Goal: Navigation & Orientation: Find specific page/section

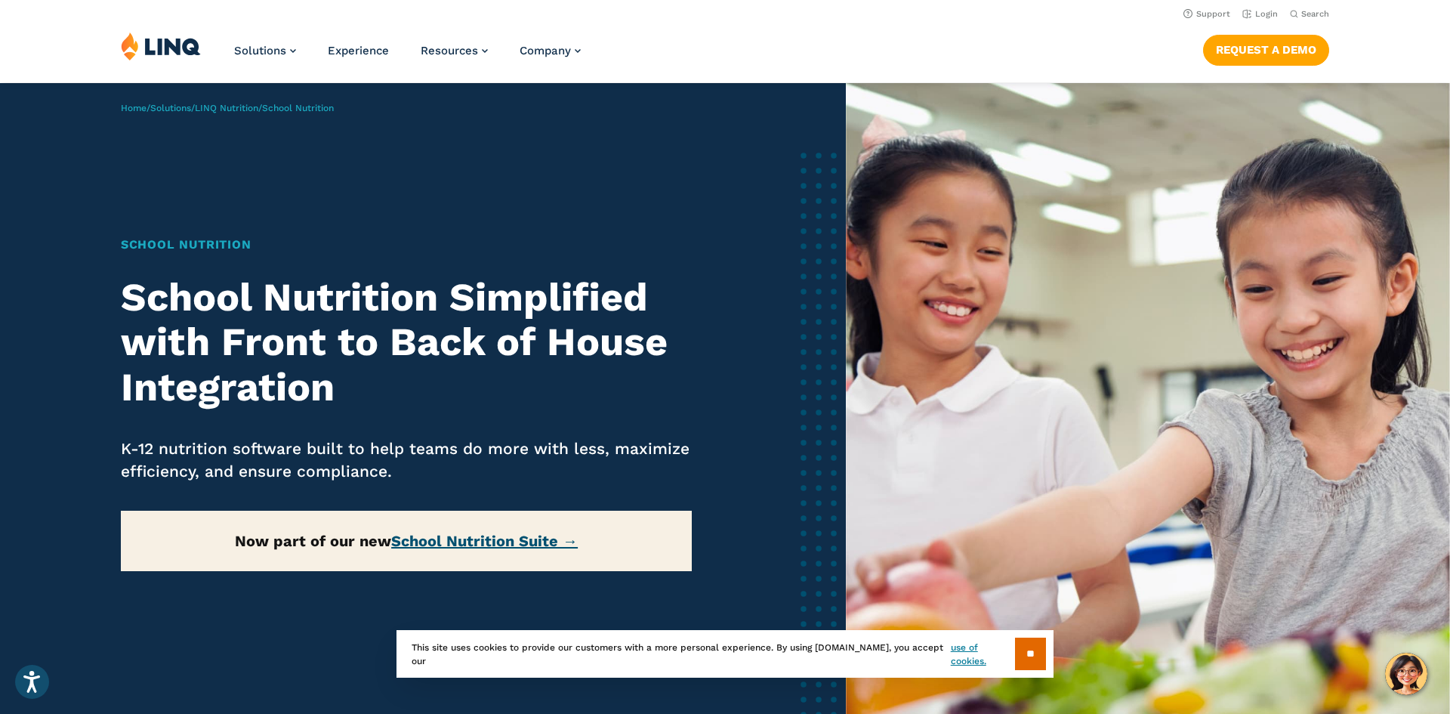
click at [446, 543] on link "School Nutrition Suite →" at bounding box center [484, 541] width 187 height 18
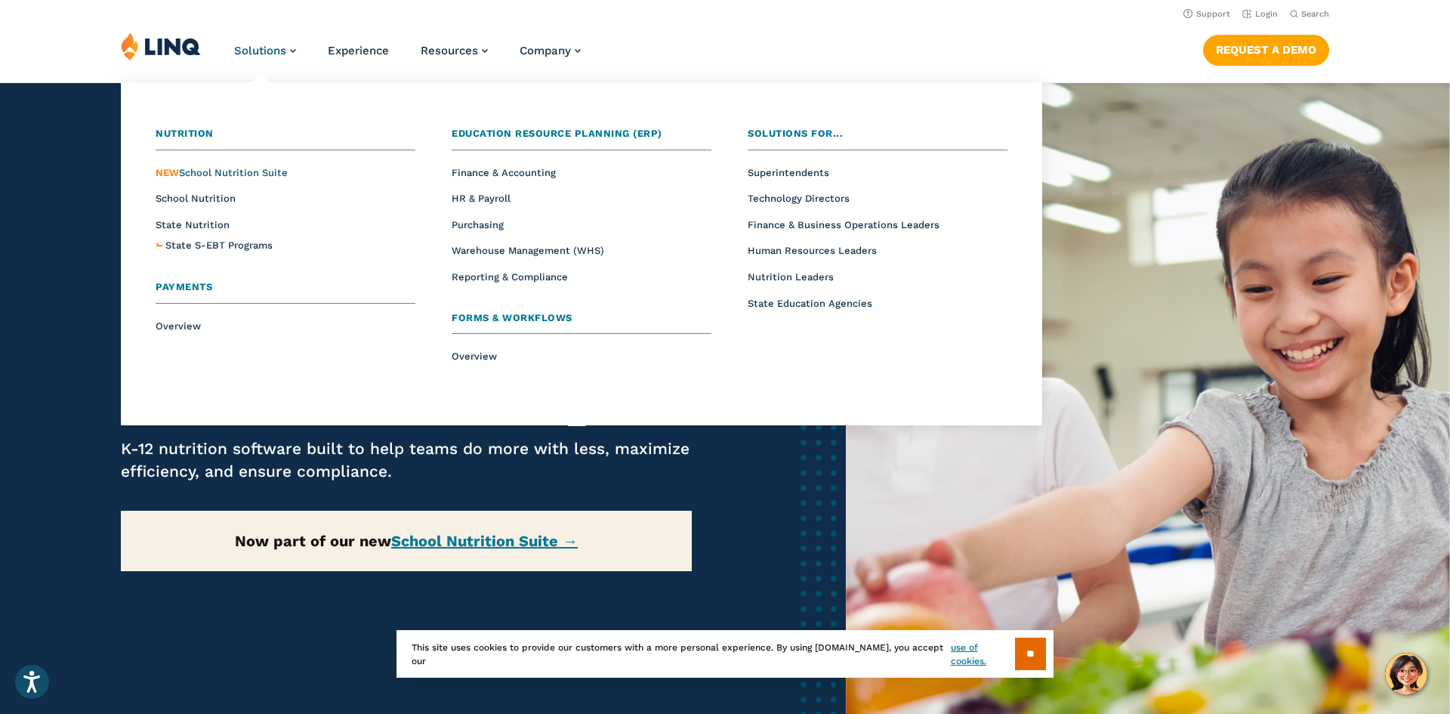
click at [233, 171] on span "NEW School Nutrition Suite" at bounding box center [222, 172] width 132 height 11
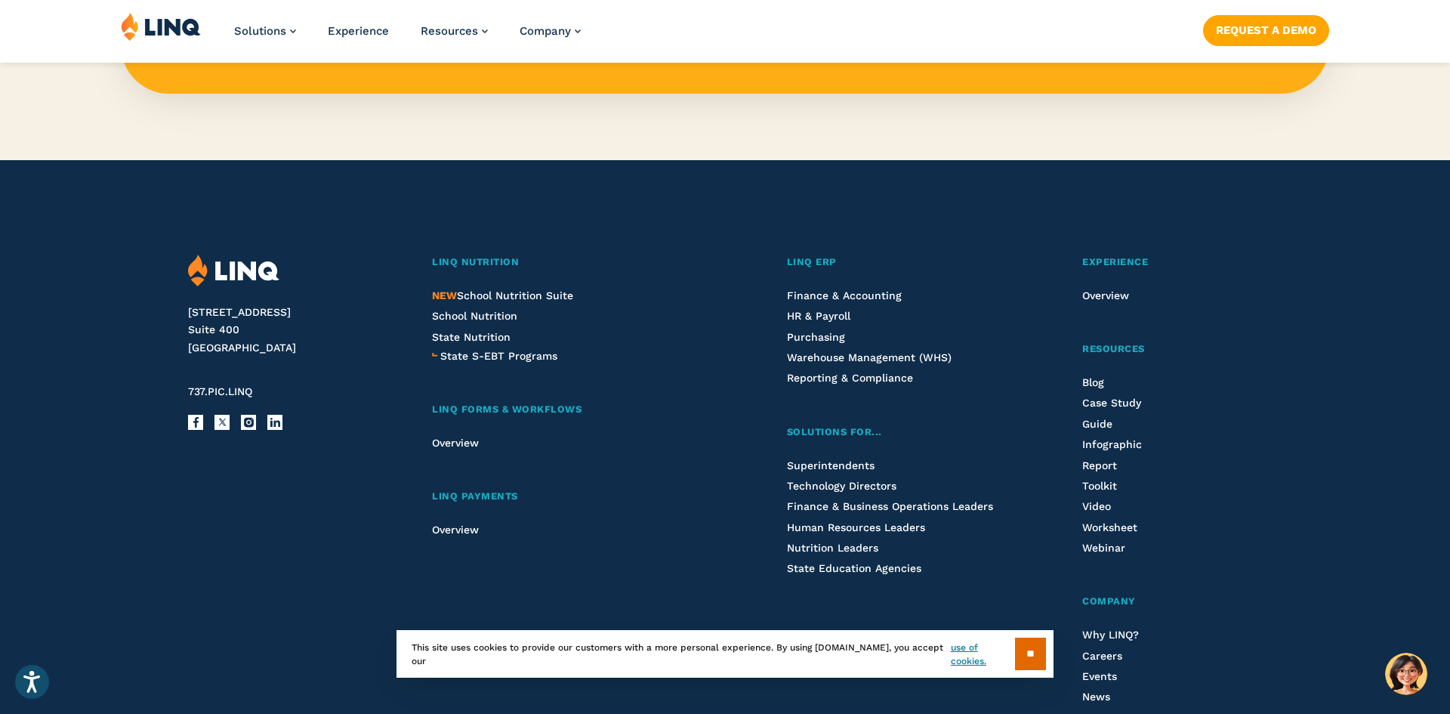
scroll to position [1644, 0]
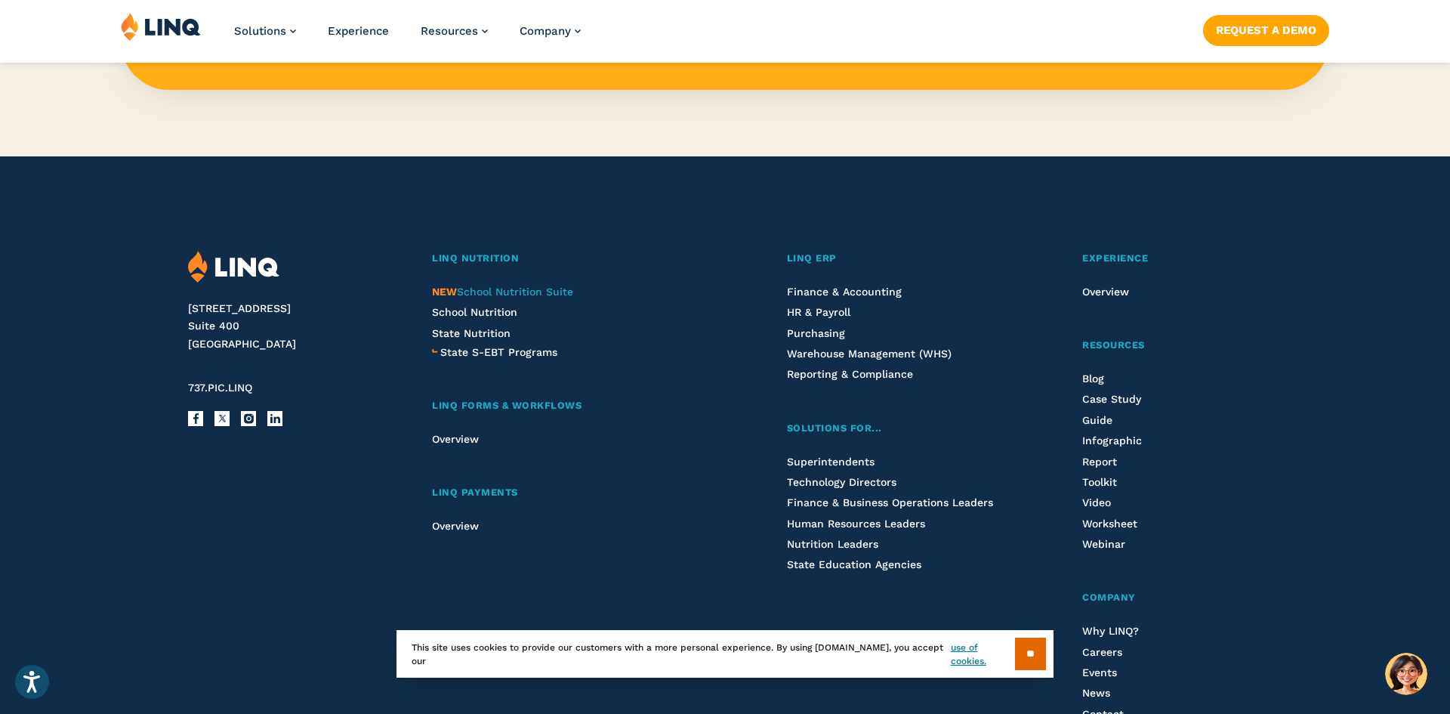
click at [489, 295] on span "NEW School Nutrition Suite" at bounding box center [502, 291] width 141 height 12
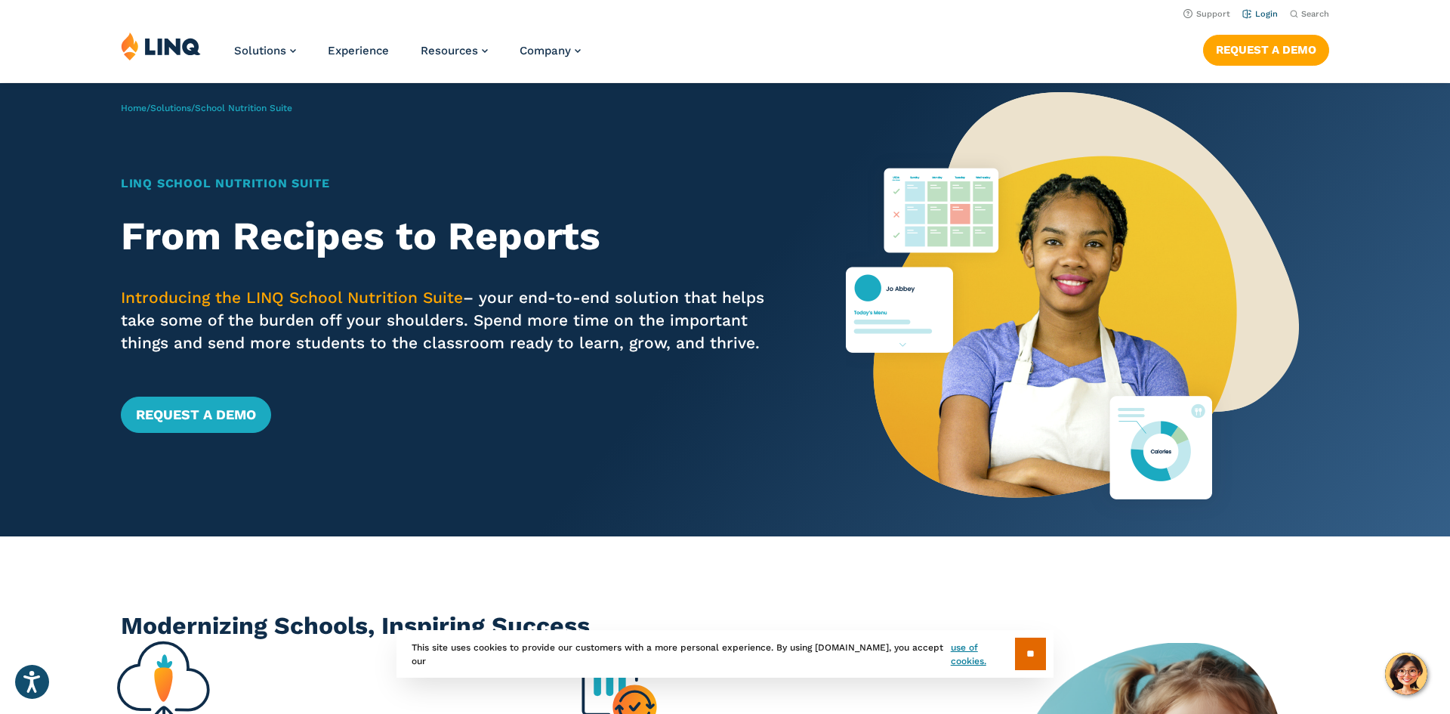
click at [1262, 13] on link "Login" at bounding box center [1259, 14] width 35 height 10
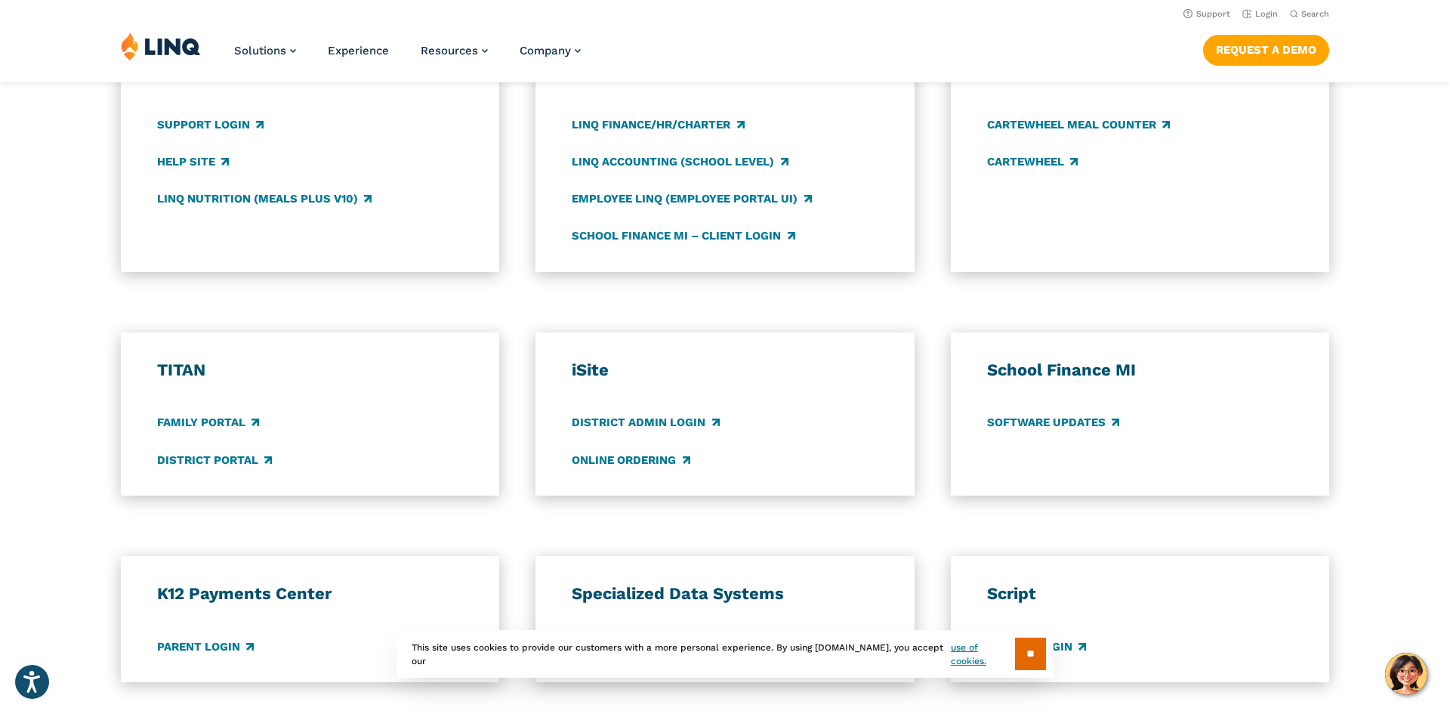
scroll to position [863, 0]
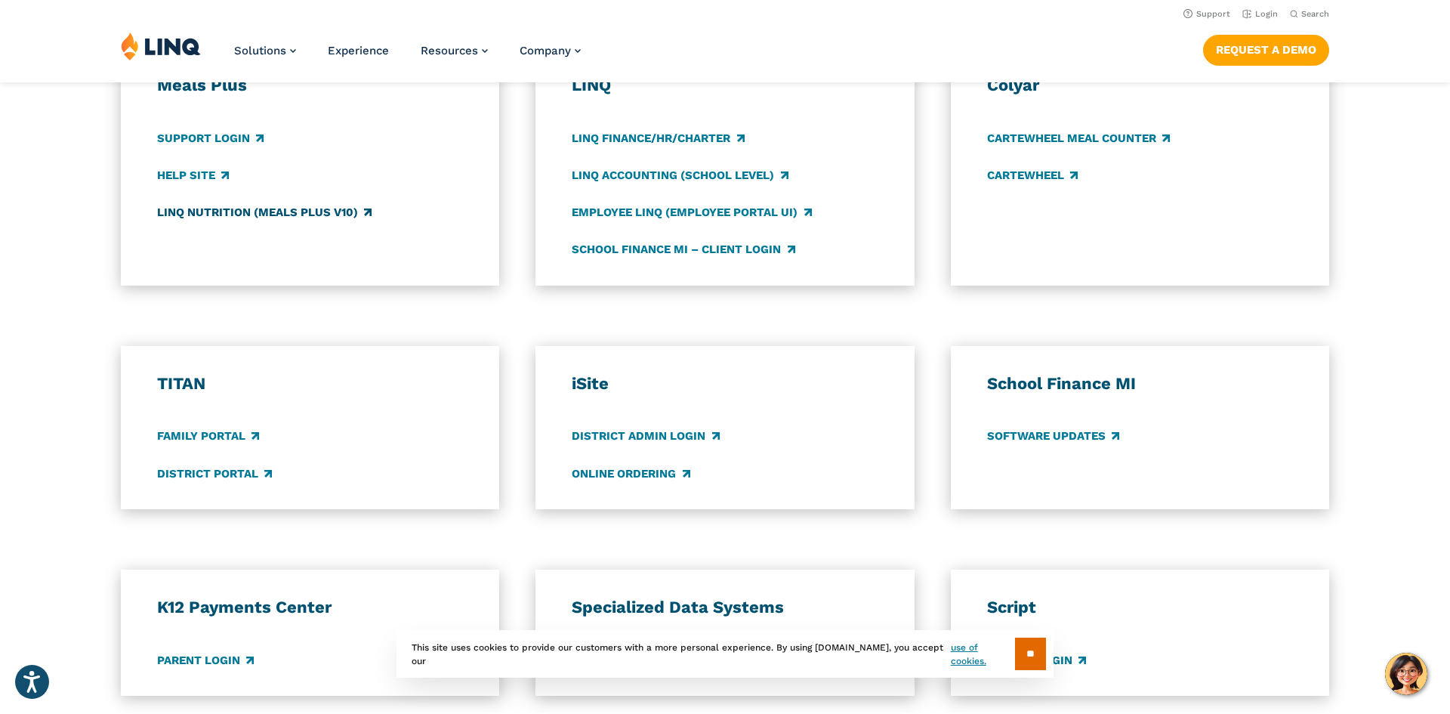
click at [328, 210] on link "LINQ Nutrition (Meals Plus v10)" at bounding box center [264, 212] width 214 height 17
